Goal: Task Accomplishment & Management: Use online tool/utility

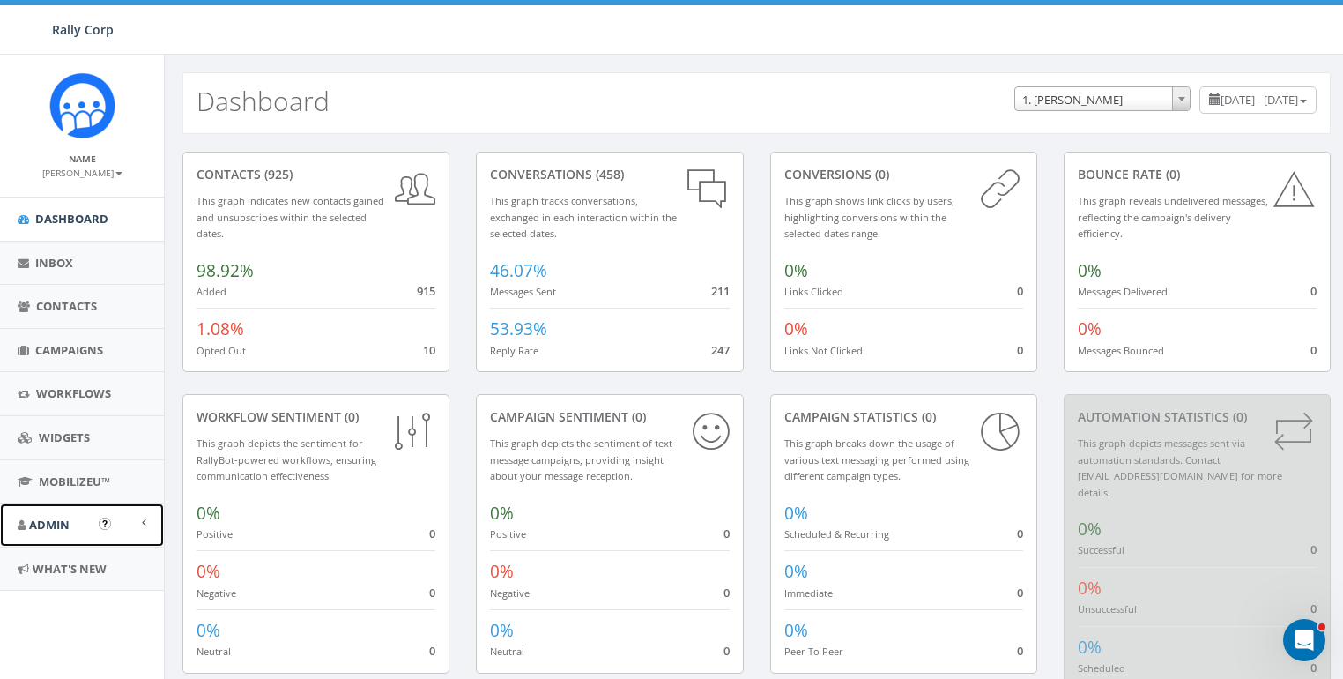
click at [53, 527] on span "Admin" at bounding box center [49, 524] width 41 height 16
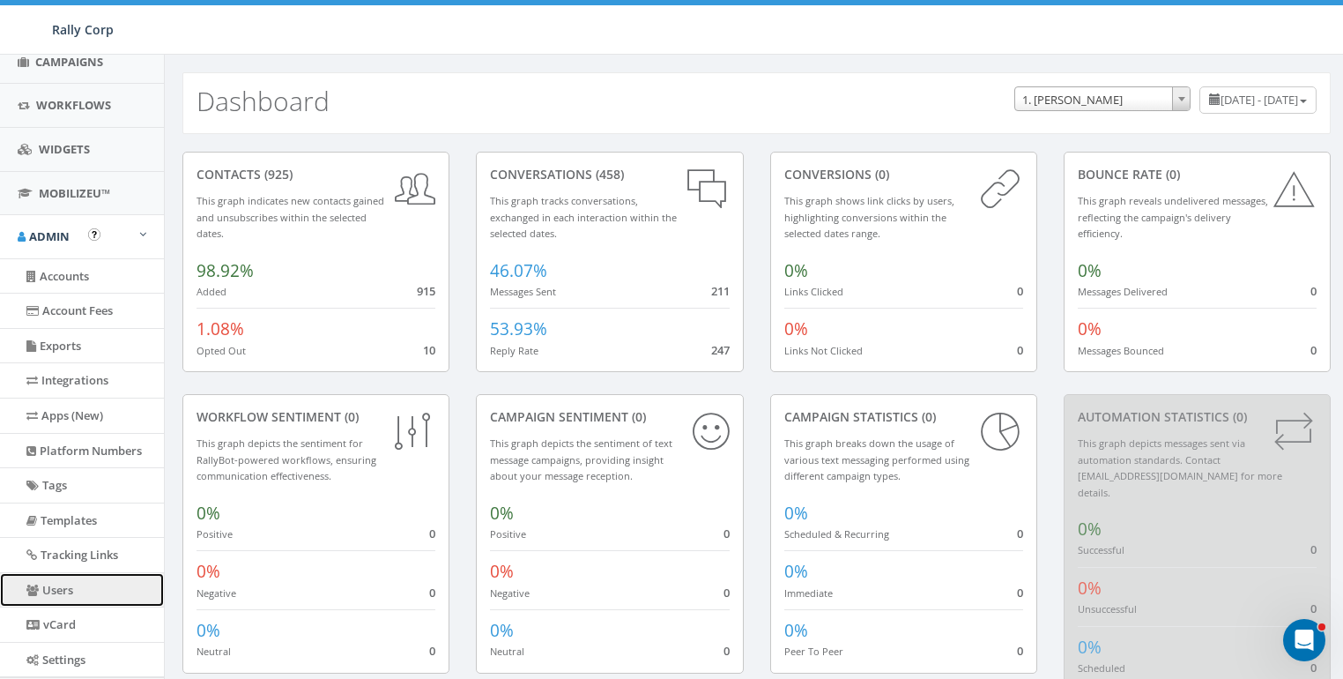
drag, startPoint x: 71, startPoint y: 583, endPoint x: 535, endPoint y: 354, distance: 517.5
click at [72, 582] on link "Users" at bounding box center [82, 590] width 164 height 34
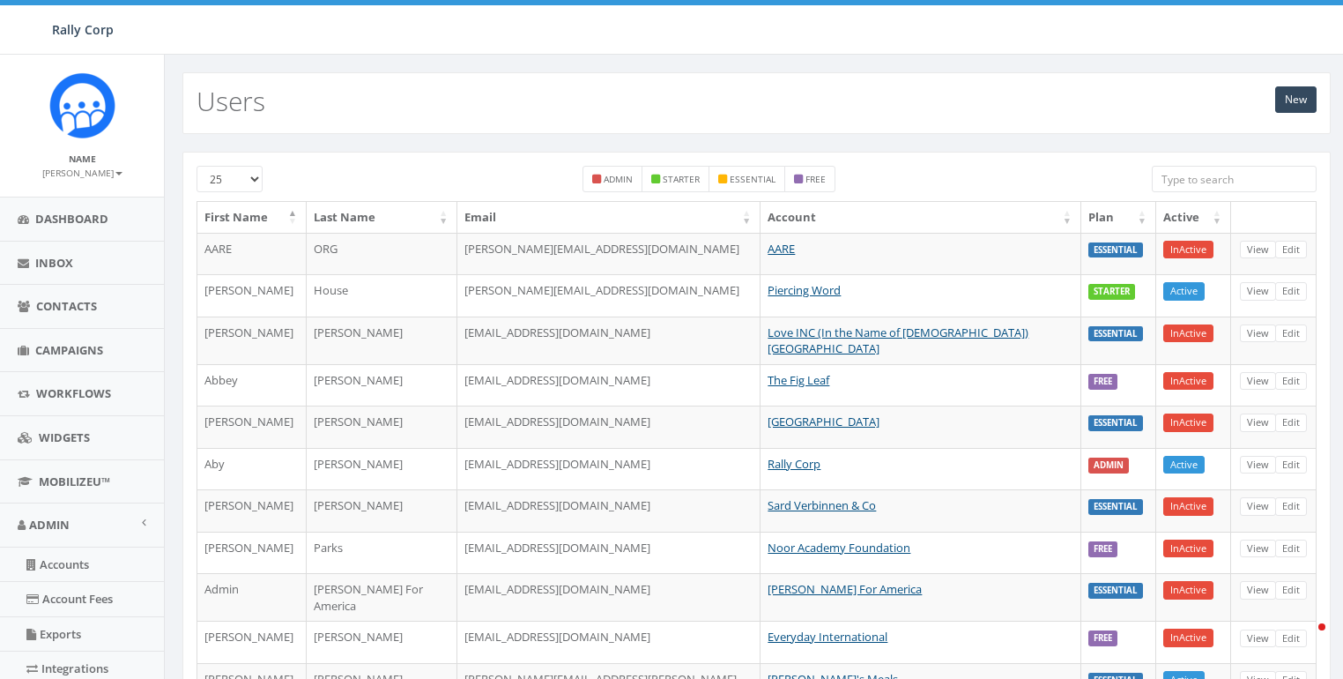
click at [1227, 167] on input "search" at bounding box center [1234, 179] width 165 height 26
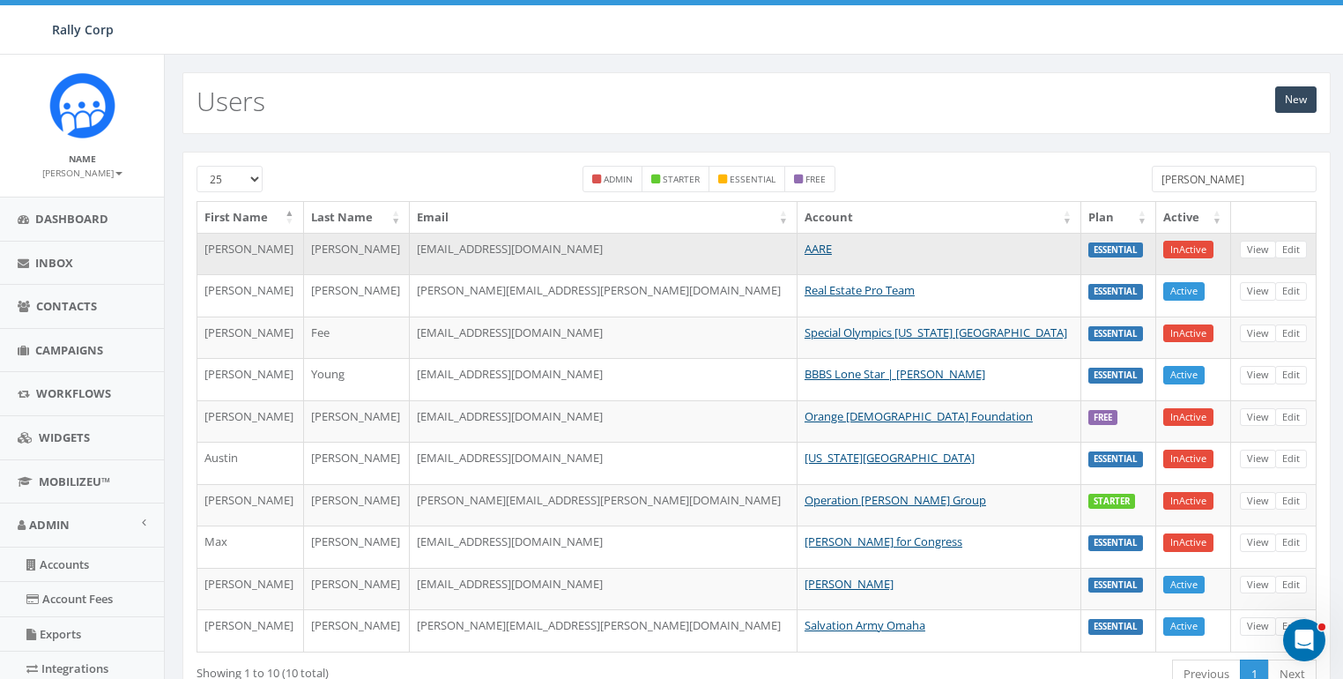
scroll to position [109, 0]
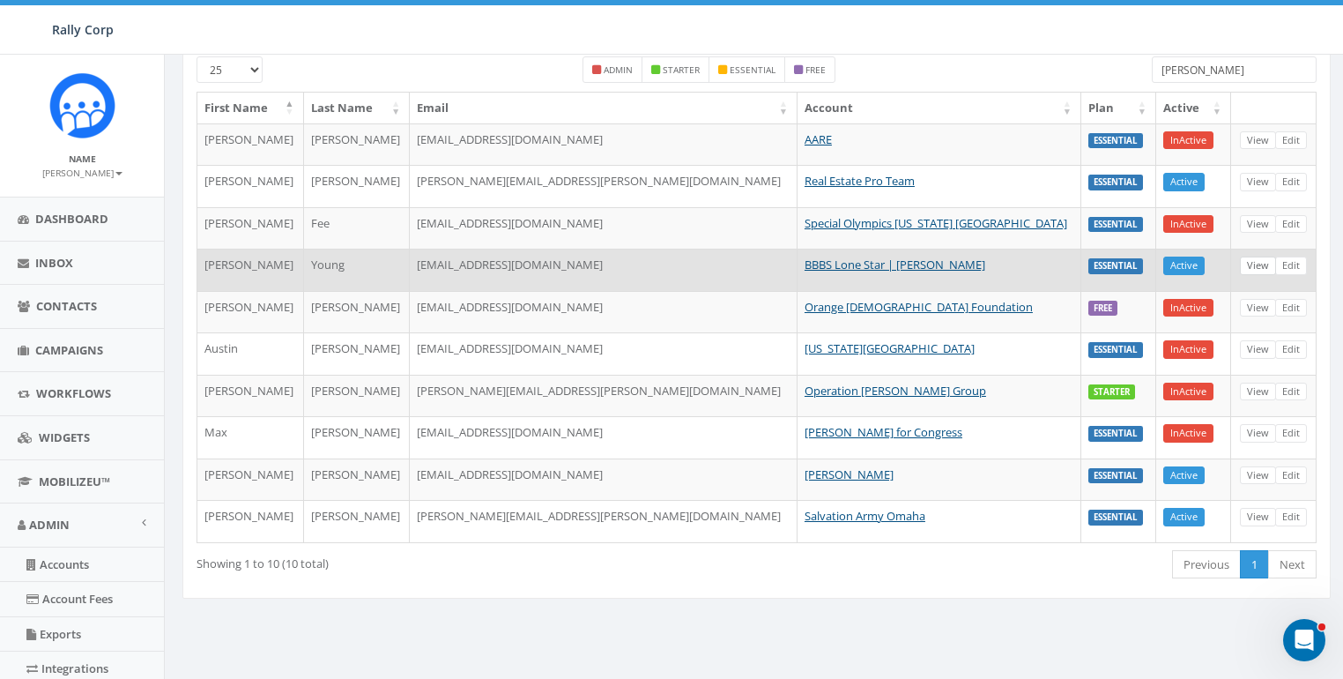
type input "andrew"
click at [1258, 259] on link "View" at bounding box center [1258, 265] width 36 height 19
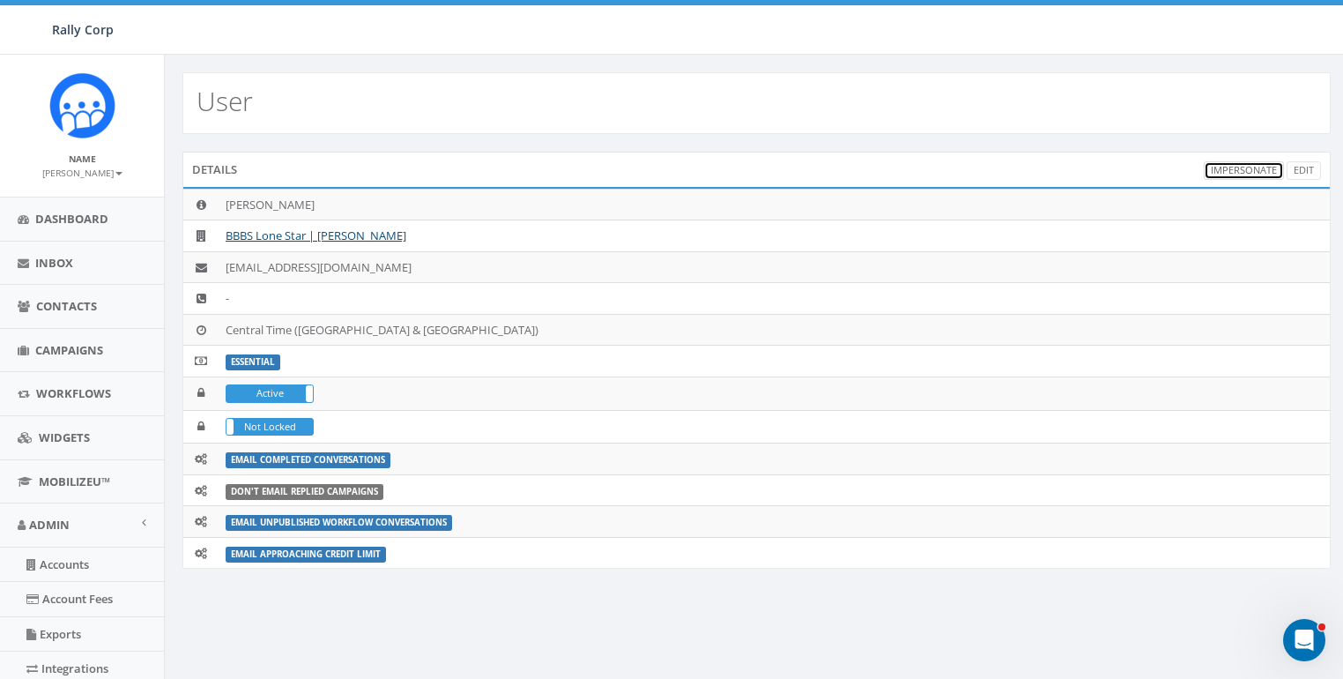
click at [1237, 170] on link "Impersonate" at bounding box center [1244, 170] width 80 height 19
